Goal: Information Seeking & Learning: Learn about a topic

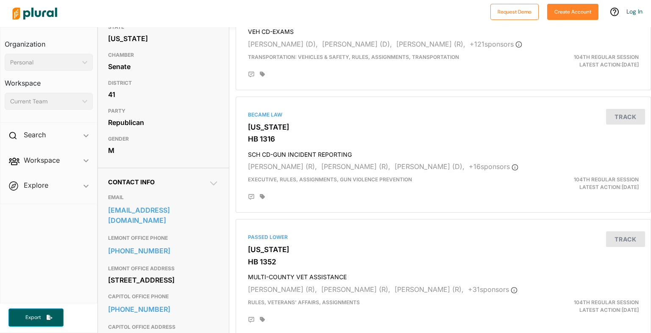
scroll to position [146, 0]
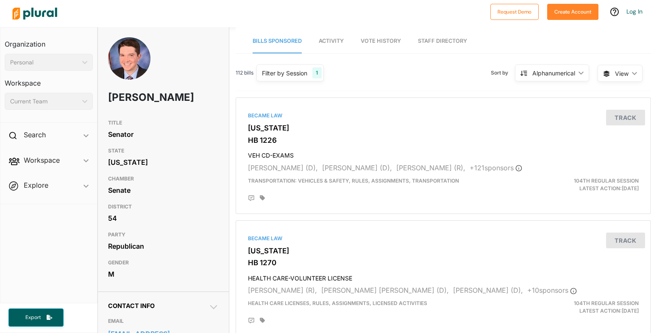
click at [186, 212] on h3 "DISTRICT" at bounding box center [163, 207] width 111 height 10
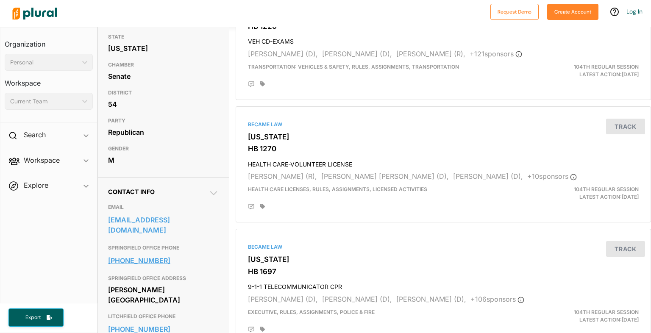
scroll to position [146, 0]
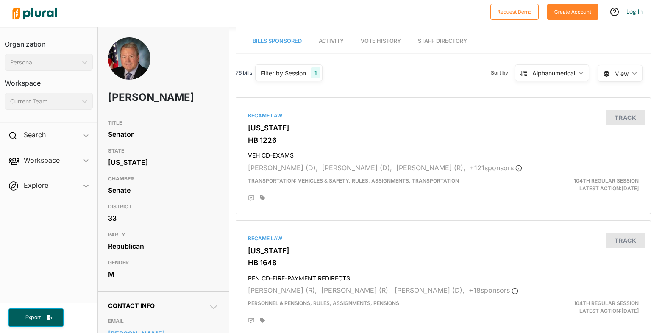
click at [178, 185] on div "Senate" at bounding box center [163, 190] width 111 height 13
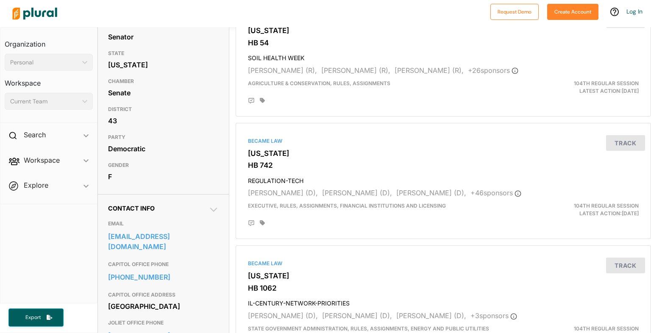
scroll to position [146, 0]
